Goal: Transaction & Acquisition: Purchase product/service

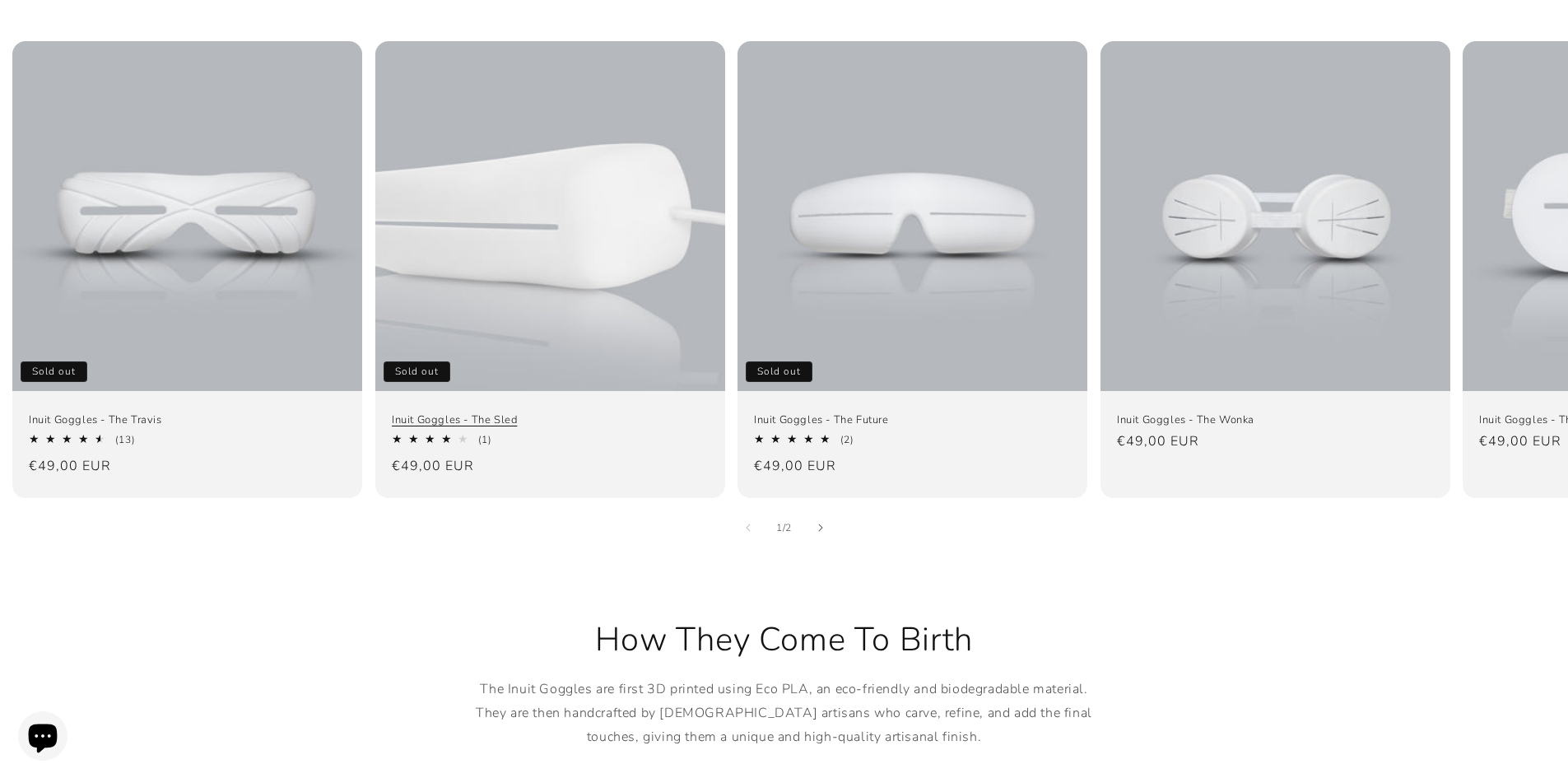
scroll to position [1208, 0]
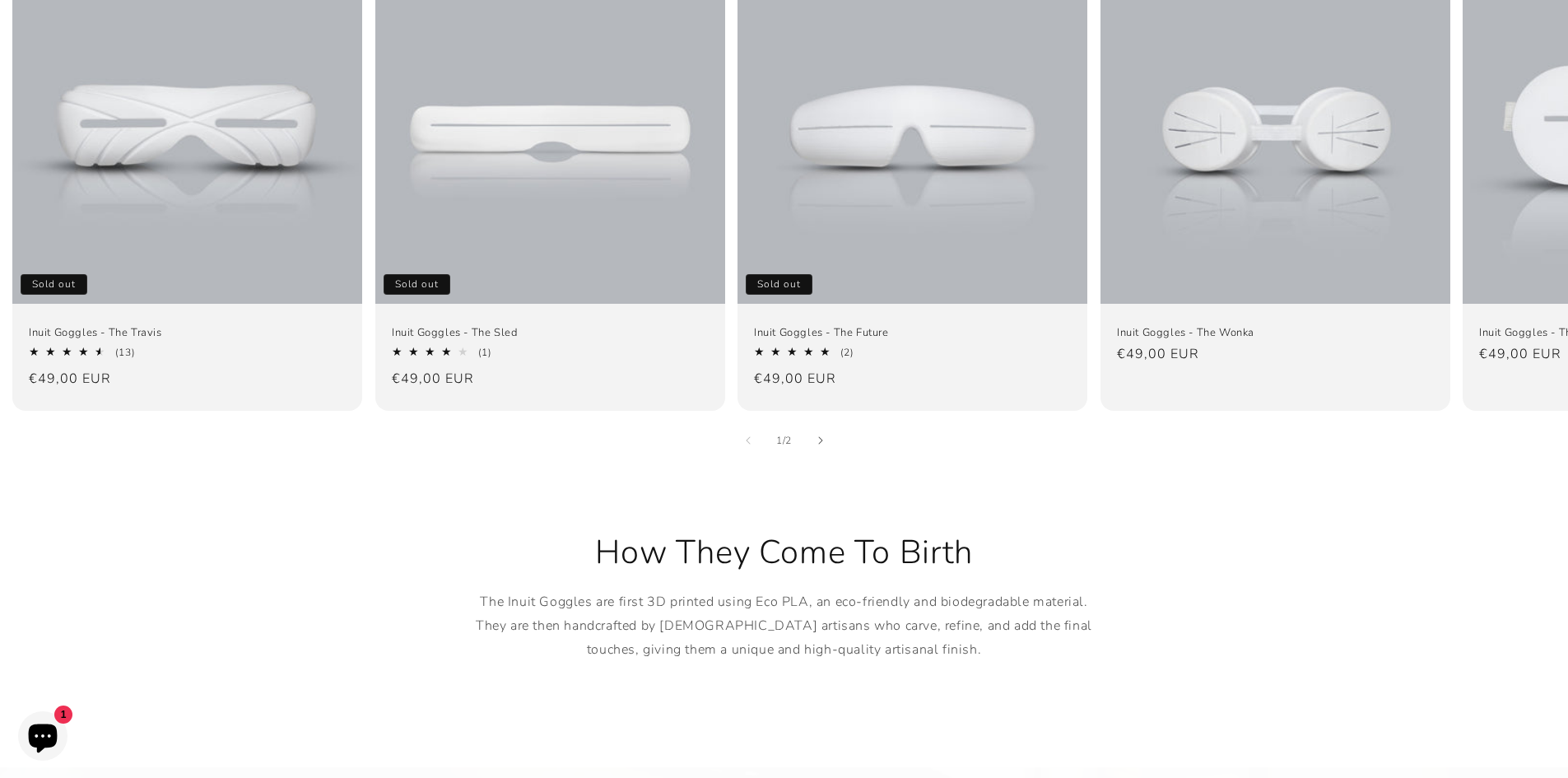
drag, startPoint x: 1455, startPoint y: 368, endPoint x: 1469, endPoint y: 484, distance: 116.8
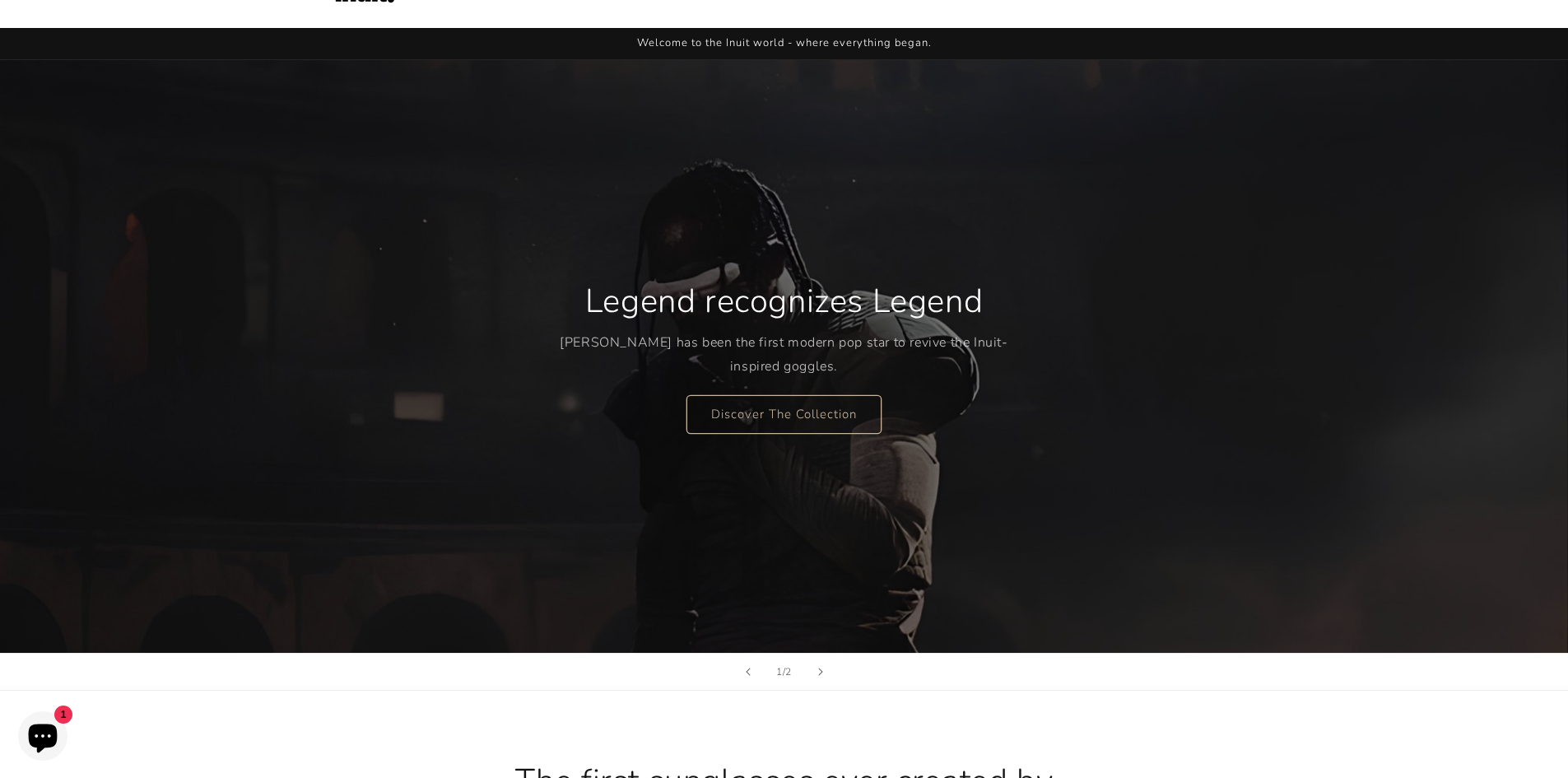
scroll to position [0, 0]
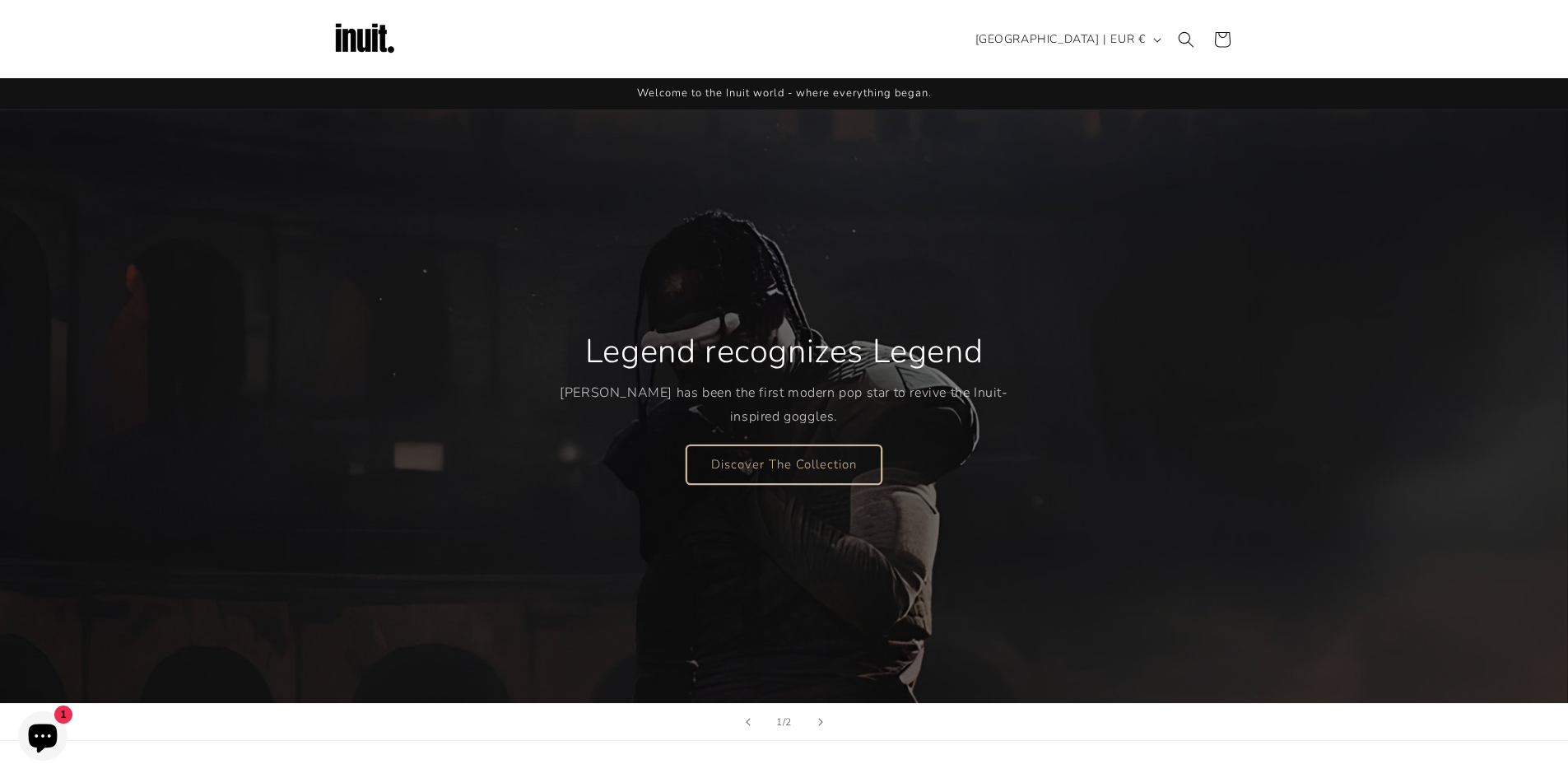
click at [834, 466] on link "Discover The Collection" at bounding box center [784, 464] width 195 height 39
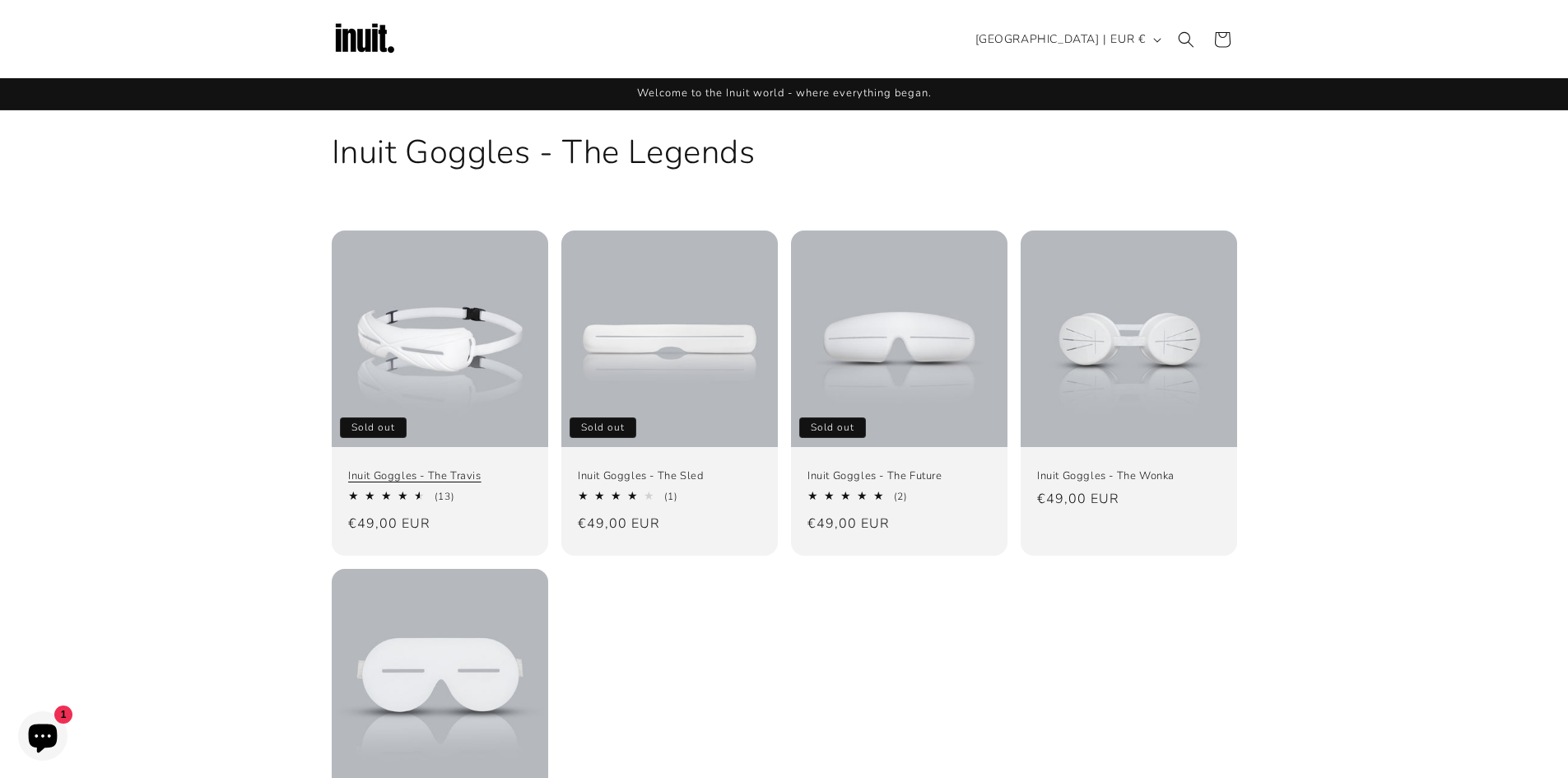
click at [398, 469] on link "Inuit Goggles - The Travis" at bounding box center [440, 476] width 183 height 14
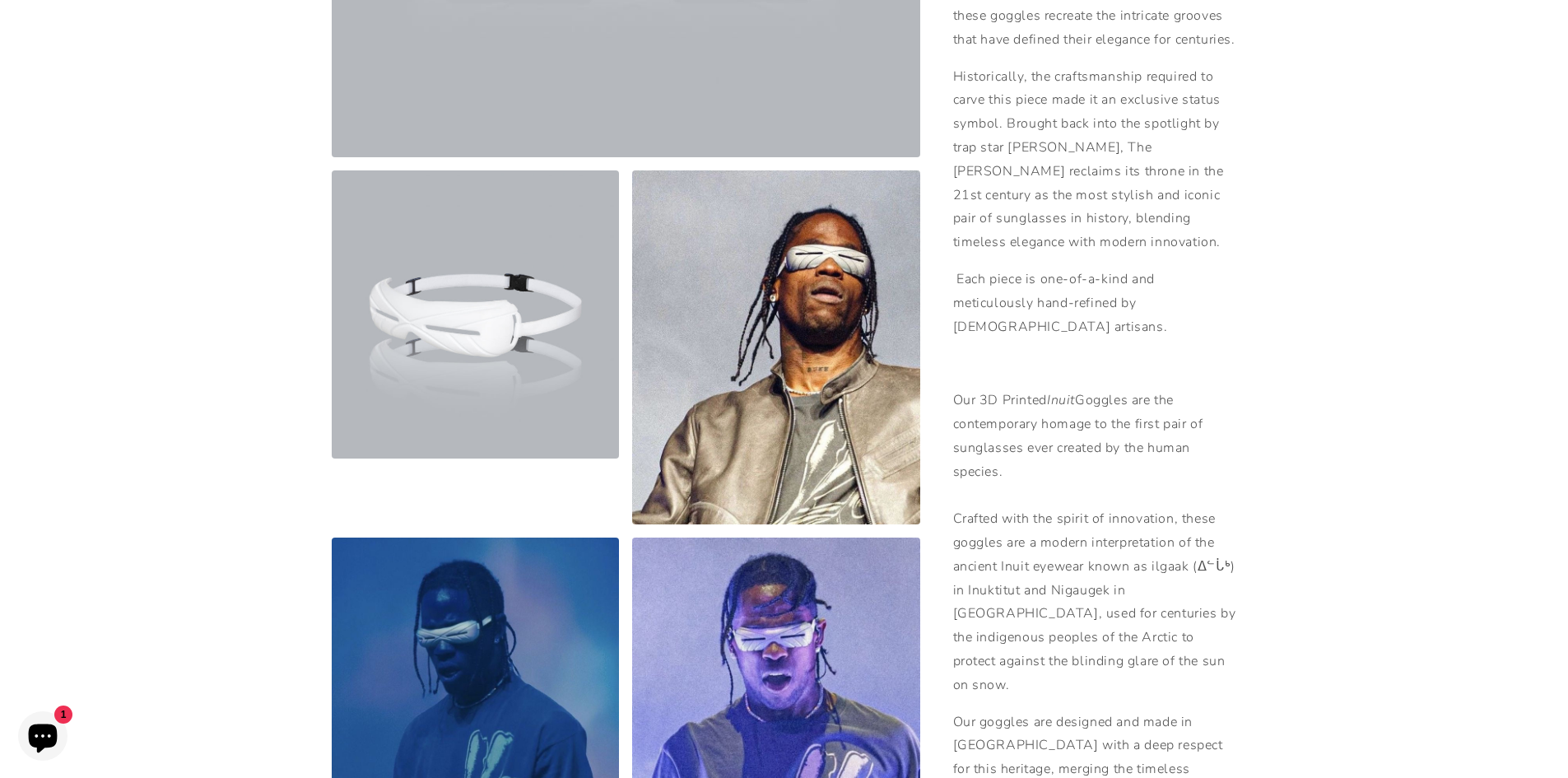
scroll to position [604, 0]
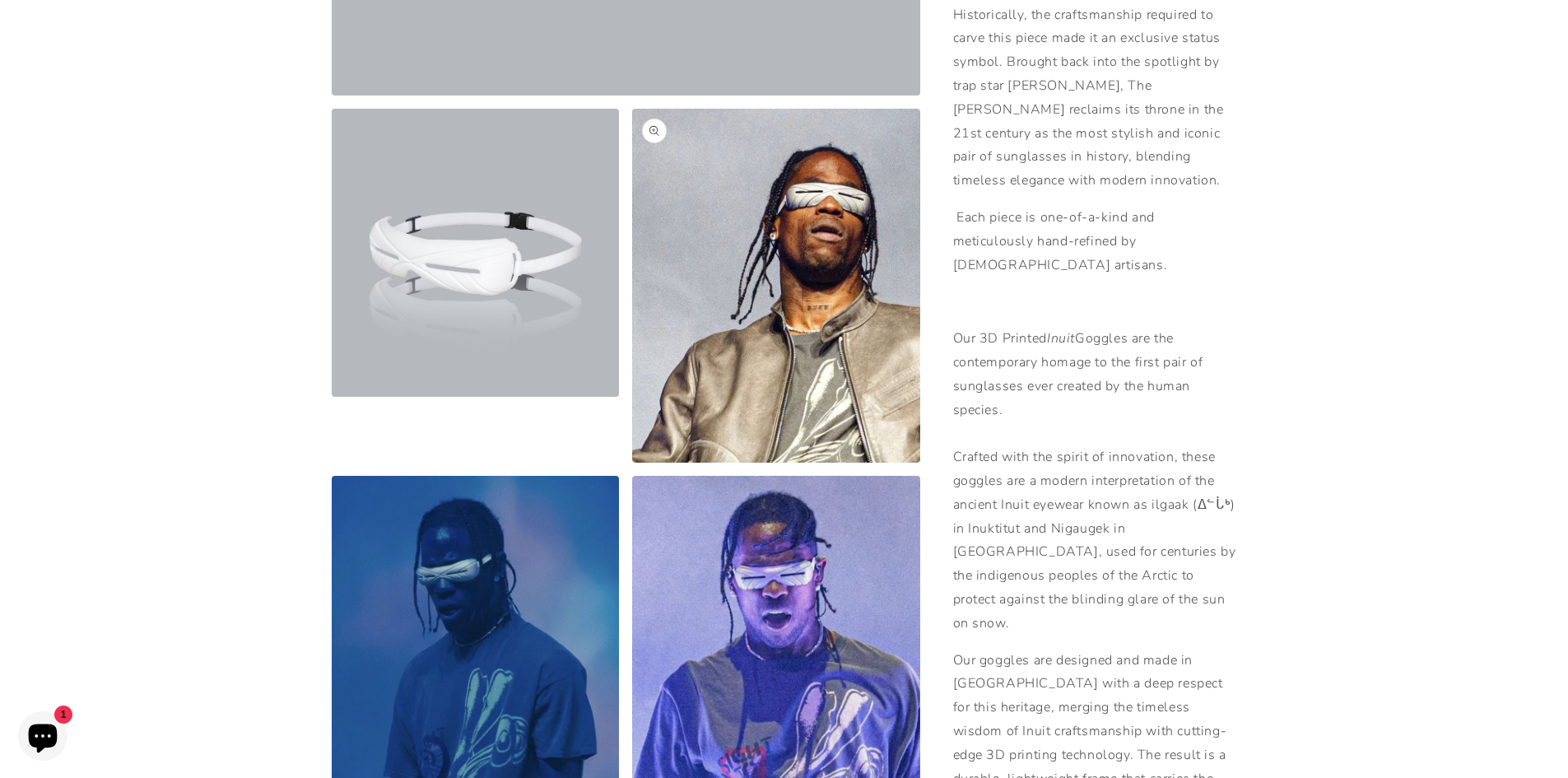
click at [632, 463] on button "Open media 3 in modal" at bounding box center [632, 463] width 0 height 0
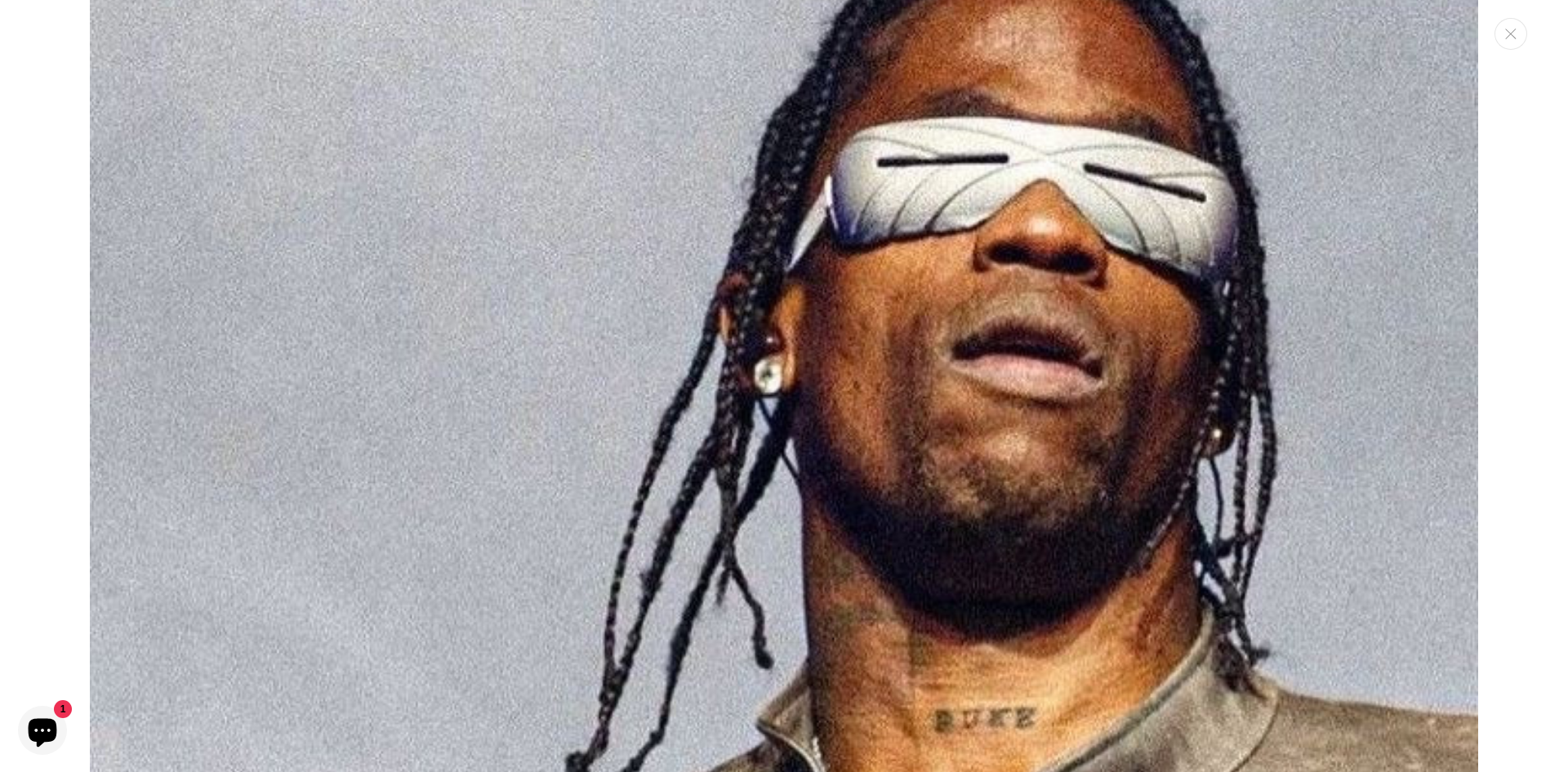
scroll to position [3094, 0]
